Goal: Information Seeking & Learning: Learn about a topic

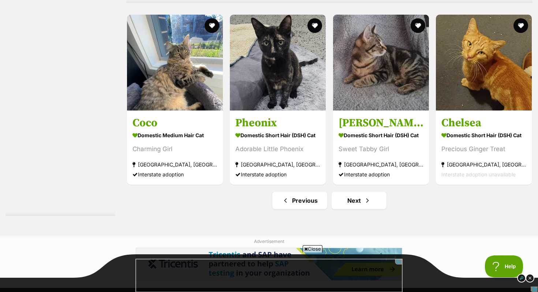
scroll to position [3864, 0]
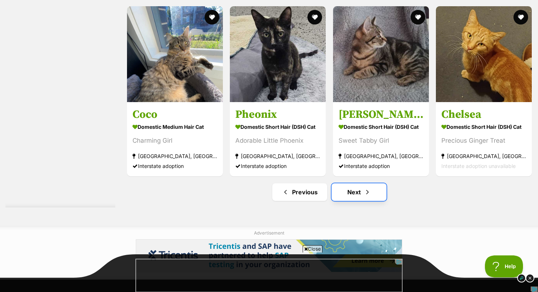
click at [359, 194] on link "Next" at bounding box center [359, 192] width 55 height 18
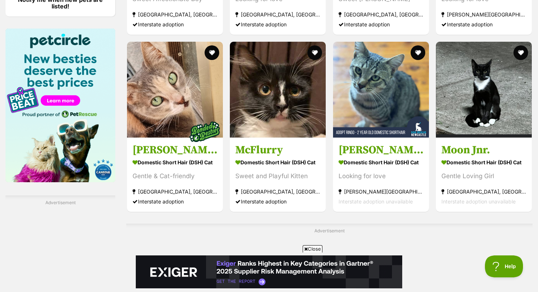
scroll to position [1111, 0]
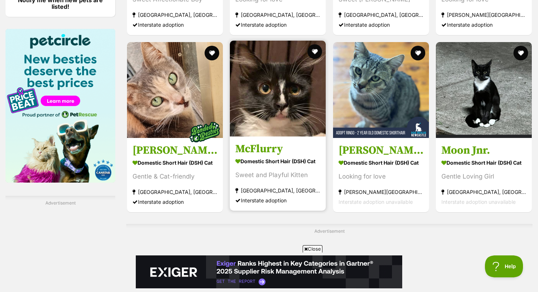
click at [264, 114] on img at bounding box center [278, 89] width 96 height 96
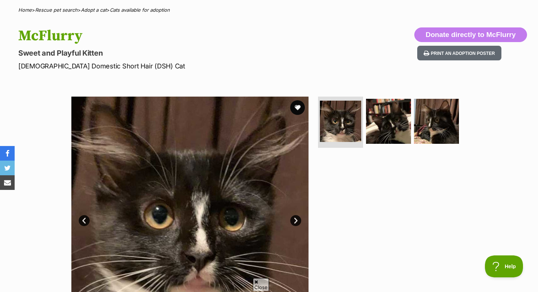
scroll to position [60, 0]
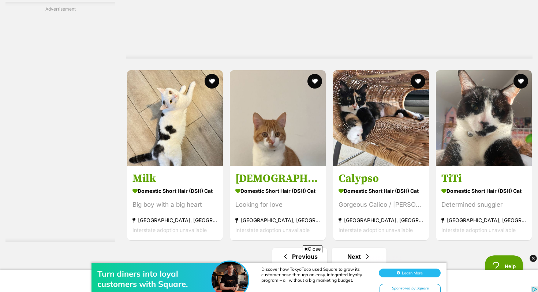
scroll to position [3694, 0]
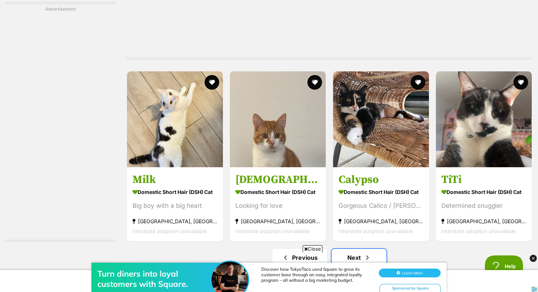
click at [354, 249] on link "Next" at bounding box center [359, 258] width 55 height 18
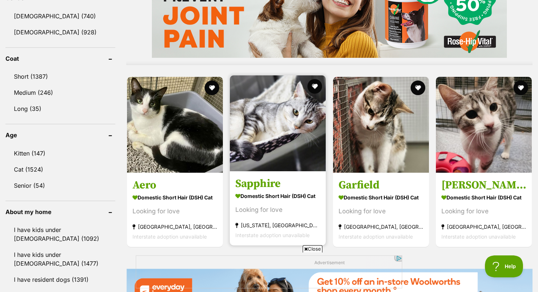
click at [279, 116] on img at bounding box center [278, 123] width 96 height 96
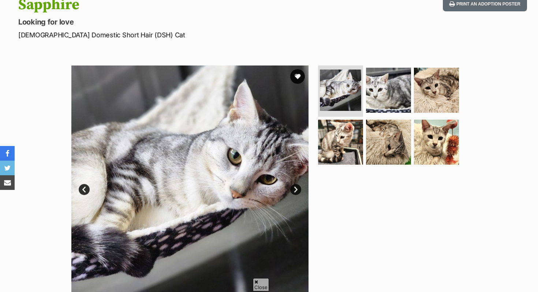
scroll to position [87, 0]
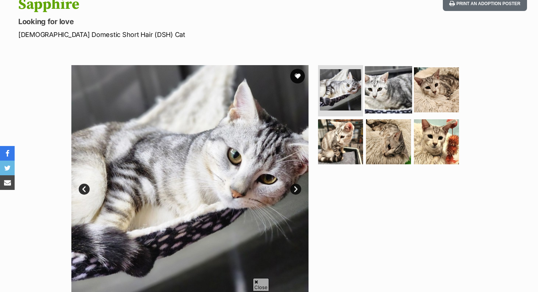
click at [374, 96] on img at bounding box center [388, 89] width 47 height 47
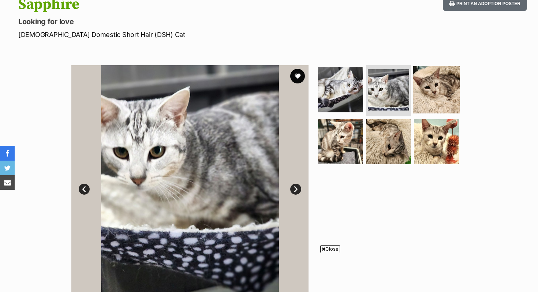
scroll to position [0, 0]
click at [432, 94] on img at bounding box center [436, 89] width 47 height 47
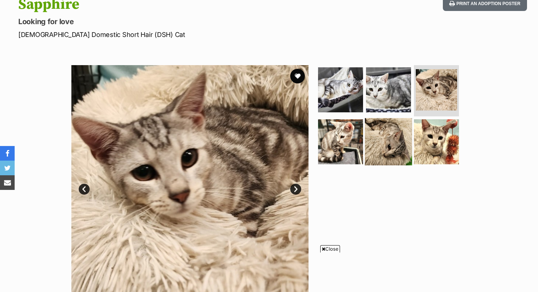
click at [388, 152] on img at bounding box center [388, 141] width 47 height 47
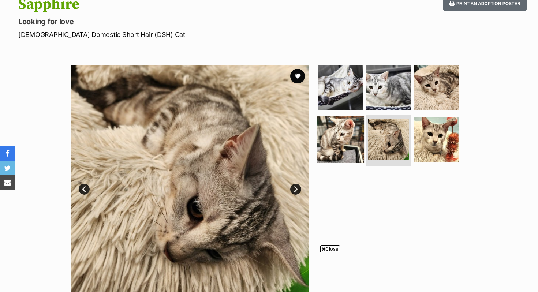
click at [351, 146] on img at bounding box center [340, 139] width 47 height 47
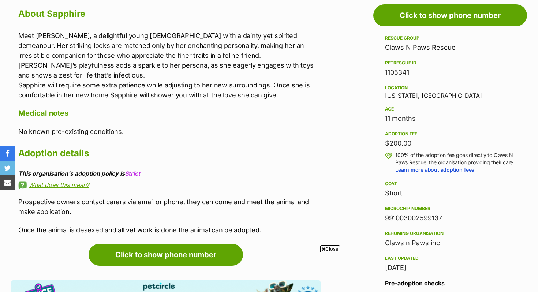
scroll to position [408, 0]
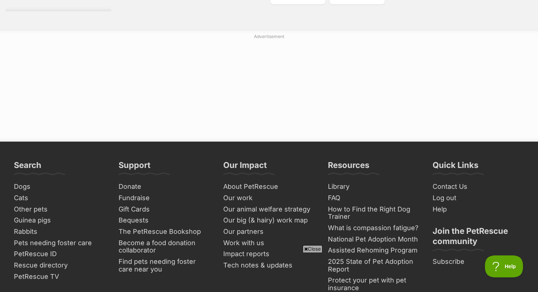
scroll to position [3736, 0]
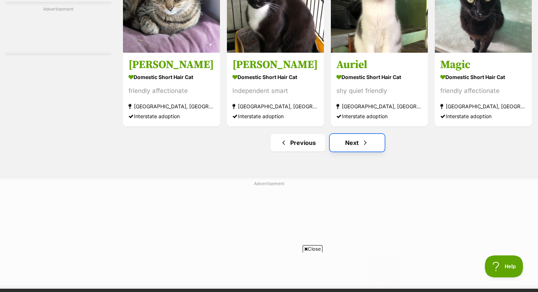
click at [356, 152] on link "Next" at bounding box center [357, 143] width 55 height 18
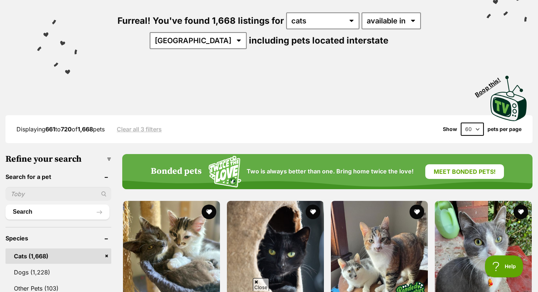
scroll to position [93, 0]
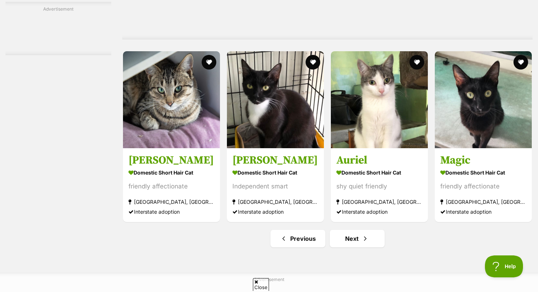
scroll to position [3314, 0]
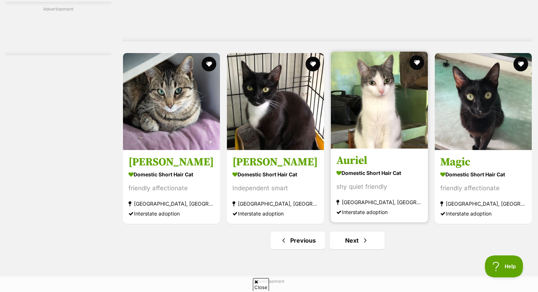
click at [362, 82] on img at bounding box center [379, 100] width 97 height 97
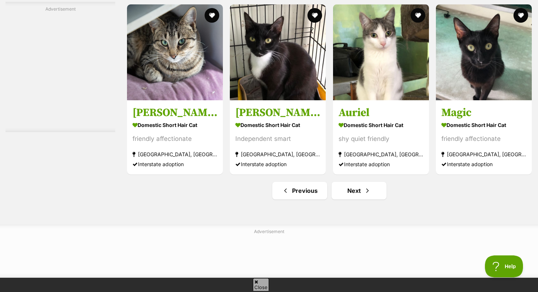
scroll to position [3418, 0]
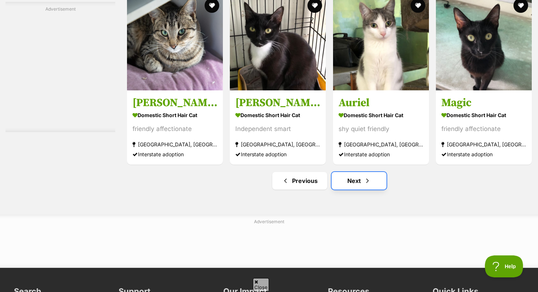
click at [354, 175] on link "Next" at bounding box center [359, 181] width 55 height 18
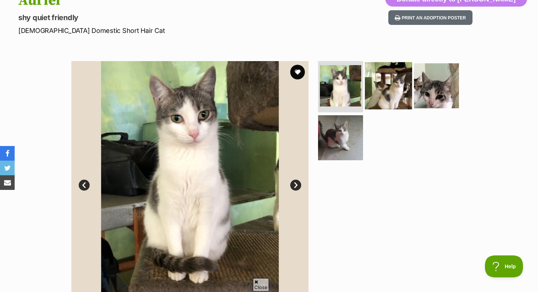
click at [396, 87] on img at bounding box center [388, 85] width 47 height 47
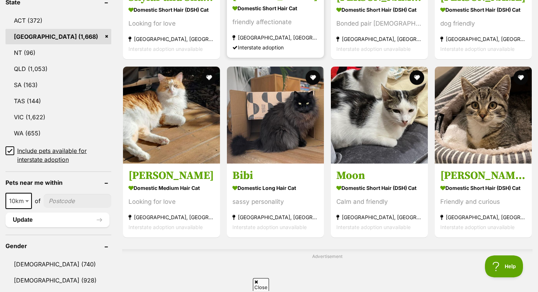
scroll to position [393, 0]
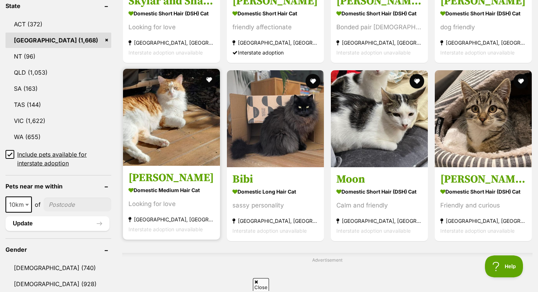
click at [164, 113] on img at bounding box center [171, 117] width 97 height 97
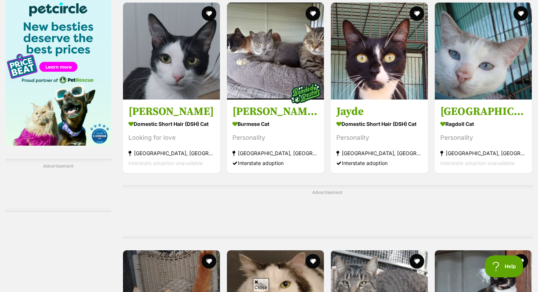
scroll to position [1138, 0]
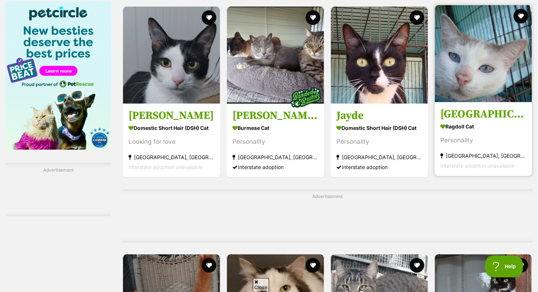
click at [468, 97] on img at bounding box center [483, 53] width 97 height 97
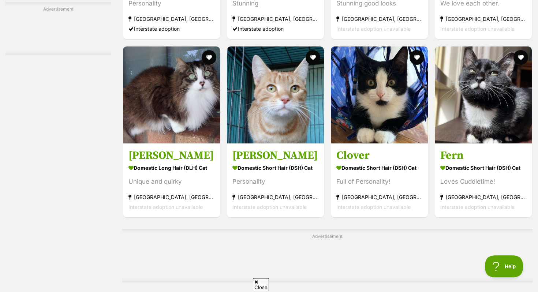
scroll to position [1778, 0]
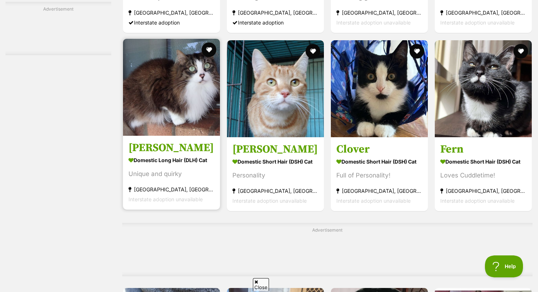
click at [177, 130] on img at bounding box center [171, 87] width 97 height 97
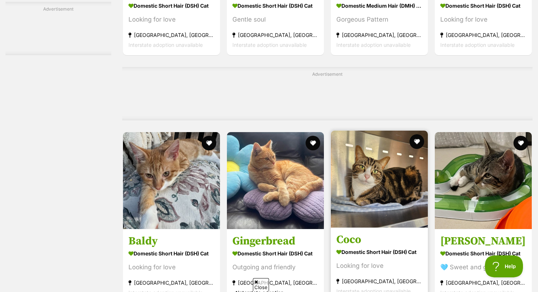
scroll to position [2612, 0]
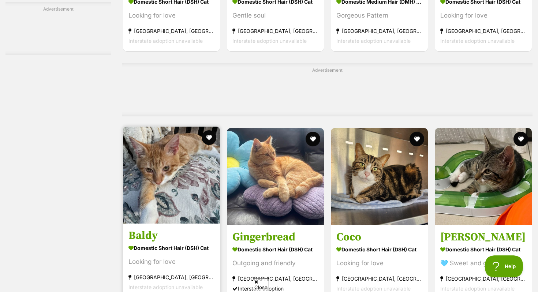
click at [175, 196] on img at bounding box center [171, 175] width 97 height 97
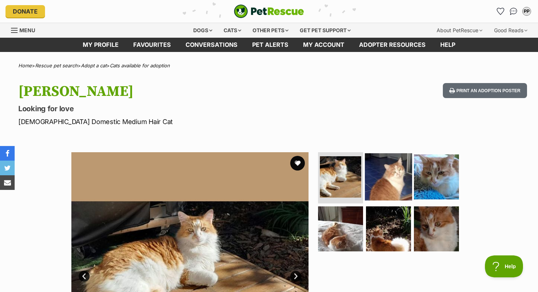
click at [399, 182] on img at bounding box center [388, 176] width 47 height 47
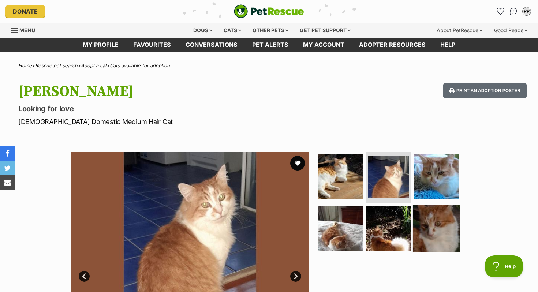
click at [422, 222] on img at bounding box center [436, 228] width 47 height 47
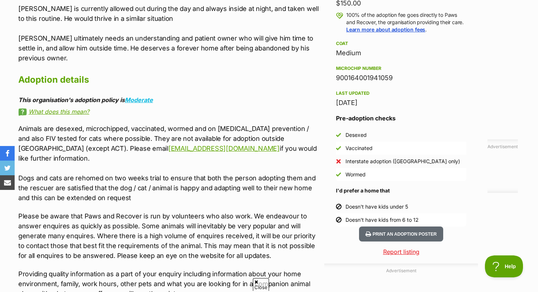
scroll to position [548, 0]
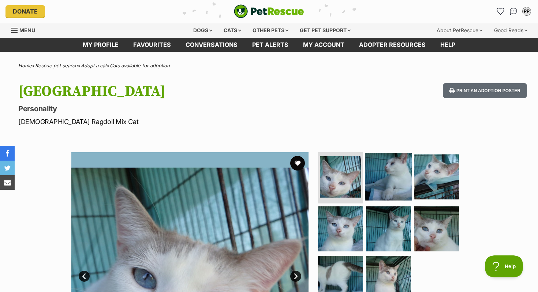
click at [401, 173] on img at bounding box center [388, 176] width 47 height 47
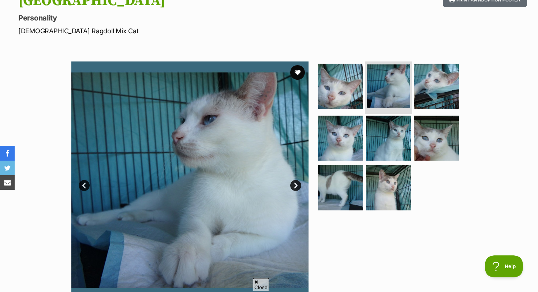
scroll to position [100, 0]
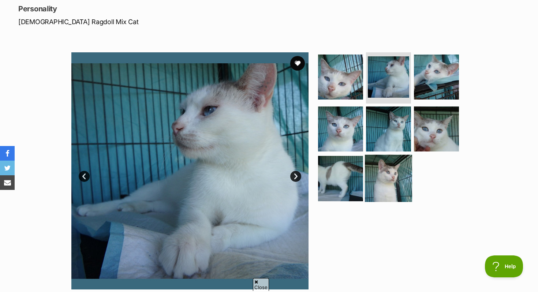
click at [383, 182] on img at bounding box center [388, 178] width 47 height 47
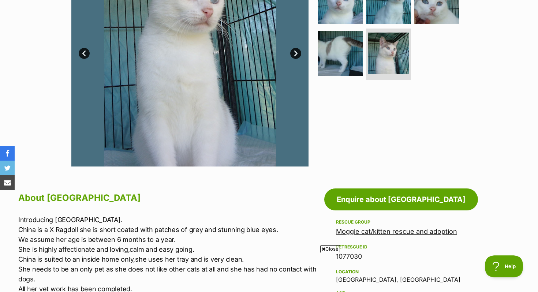
scroll to position [222, 0]
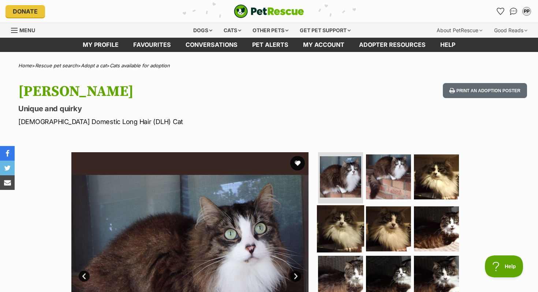
click at [325, 221] on img at bounding box center [340, 228] width 47 height 47
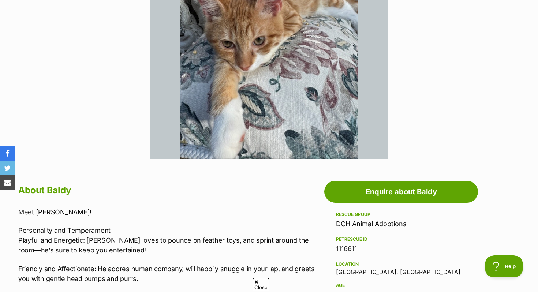
scroll to position [229, 0]
